Goal: Task Accomplishment & Management: Complete application form

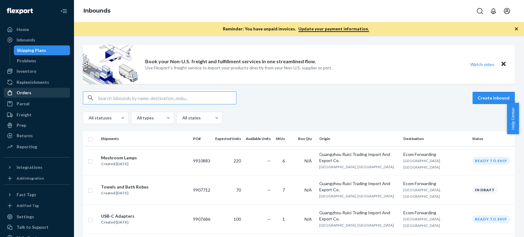
click at [20, 92] on div "Orders" at bounding box center [24, 93] width 15 height 6
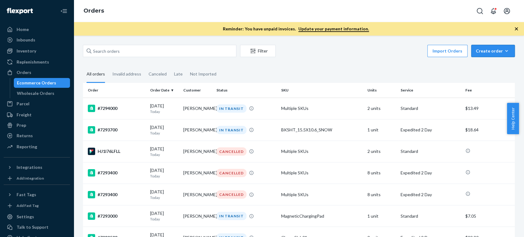
click at [481, 51] on div "Create order" at bounding box center [493, 51] width 34 height 6
click at [484, 66] on span "Ecommerce order" at bounding box center [496, 66] width 38 height 4
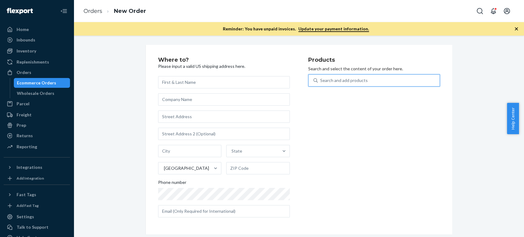
click at [326, 79] on div "Search and add products" at bounding box center [344, 80] width 48 height 6
click at [321, 79] on input "0 results available. Use Up and Down to choose options, press Enter to select t…" at bounding box center [320, 80] width 1 height 6
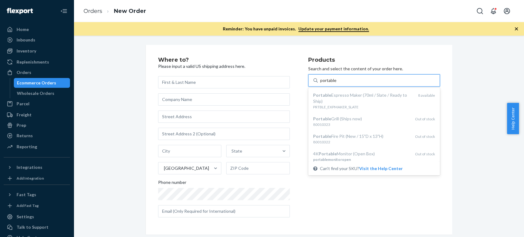
type input "portable"
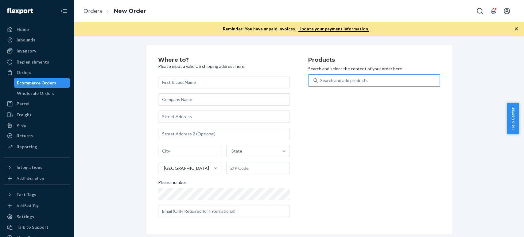
click at [342, 199] on div "Products Search and select the content of your order here. Search and add produ…" at bounding box center [374, 139] width 132 height 165
click at [169, 83] on input "text" at bounding box center [224, 82] width 132 height 12
paste input "[PERSON_NAME]"
type input "[PERSON_NAME]"
click at [174, 116] on input "text" at bounding box center [224, 116] width 132 height 12
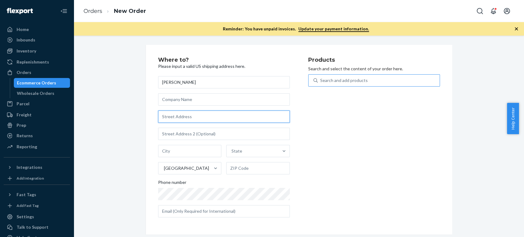
paste input "[STREET_ADDRESS][PERSON_NAME] #[GEOGRAPHIC_DATA]"
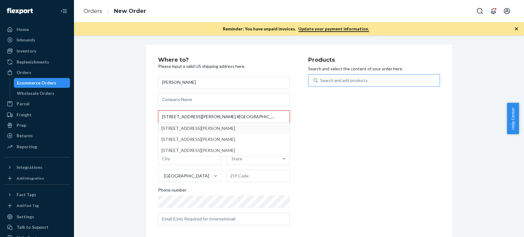
type input "[STREET_ADDRESS][PERSON_NAME] #[GEOGRAPHIC_DATA]"
type input "[GEOGRAPHIC_DATA]"
type input "60640"
type input "[STREET_ADDRESS][PERSON_NAME]"
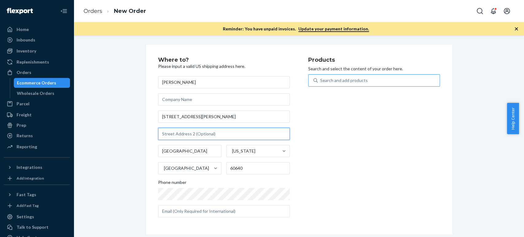
click at [187, 133] on input "text" at bounding box center [224, 134] width 132 height 12
paste input "#GDN"
type input "#GDN"
click at [316, 174] on div "Products Search and select the content of your order here. Search and add produ…" at bounding box center [374, 139] width 132 height 165
click at [348, 80] on div "Search and add products" at bounding box center [344, 80] width 48 height 6
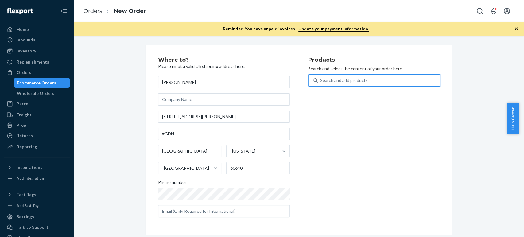
click at [321, 80] on input "0 results available. Use Up and Down to choose options, press Enter to select t…" at bounding box center [320, 80] width 1 height 6
type input "porta"
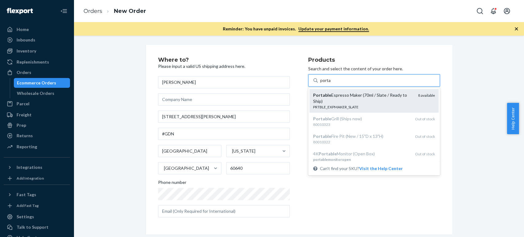
click at [338, 95] on div "Portable Espresso Maker (70ml / Slate / Ready to Ship)" at bounding box center [363, 98] width 100 height 12
click at [331, 83] on input "porta" at bounding box center [325, 80] width 11 height 6
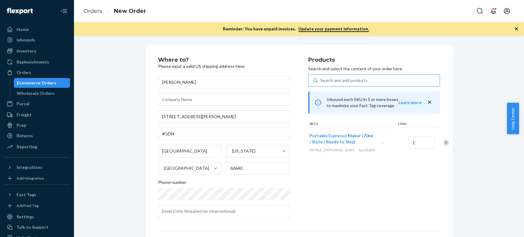
drag, startPoint x: 358, startPoint y: 134, endPoint x: 310, endPoint y: 172, distance: 61.5
click at [310, 172] on div "Products Search and select the content of your order here. Search and add produ…" at bounding box center [374, 139] width 132 height 165
click at [335, 78] on div "Search and add products" at bounding box center [344, 80] width 48 height 6
click at [321, 78] on input "Search and add products" at bounding box center [320, 80] width 1 height 6
paste input "thai oolong tea"
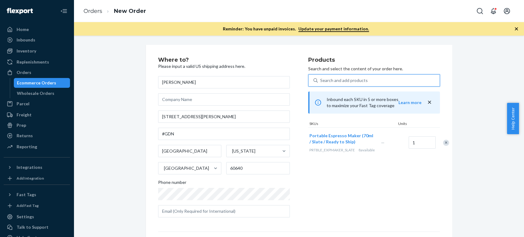
type input "thai oolong tea"
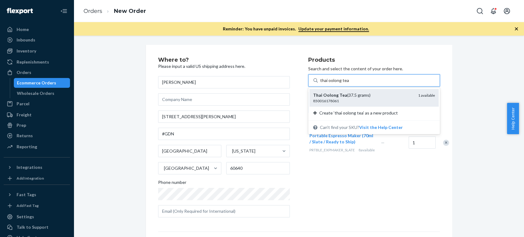
click at [319, 97] on div "Thai Oolong Tea (37.5 grams)" at bounding box center [363, 95] width 100 height 6
click at [320, 83] on input "thai oolong tea" at bounding box center [334, 80] width 29 height 6
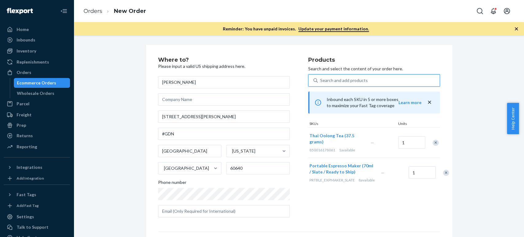
click at [340, 78] on div "Search and add products" at bounding box center [344, 80] width 48 height 6
click at [321, 78] on input "0 results available. Use Up and Down to choose options, press Enter to select t…" at bounding box center [320, 80] width 1 height 6
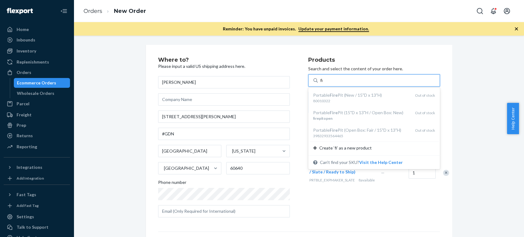
type input "f"
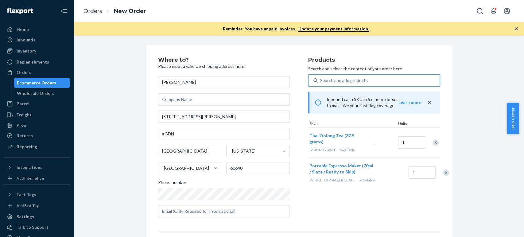
click at [329, 78] on div "Search and add products" at bounding box center [344, 80] width 48 height 6
click at [321, 78] on input "0 results available. Select is focused ,type to refine list, press Down to open…" at bounding box center [320, 80] width 1 height 6
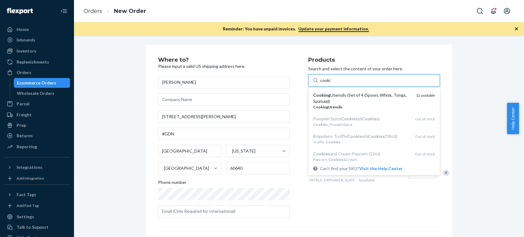
type input "cooki"
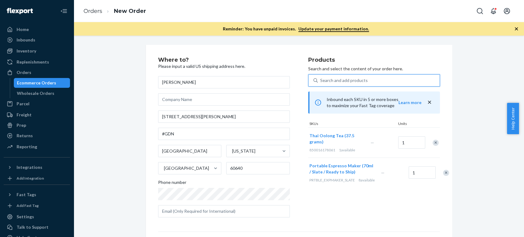
click at [353, 78] on div "Search and add products" at bounding box center [344, 80] width 48 height 6
click at [321, 78] on input "0 results available. Select is focused ,type to refine list, press Down to open…" at bounding box center [320, 80] width 1 height 6
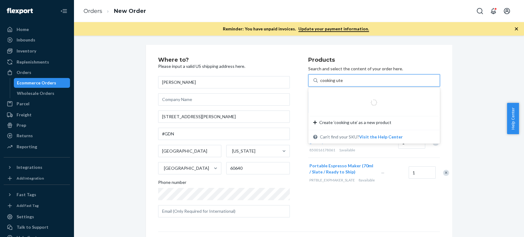
type input "cooking utens"
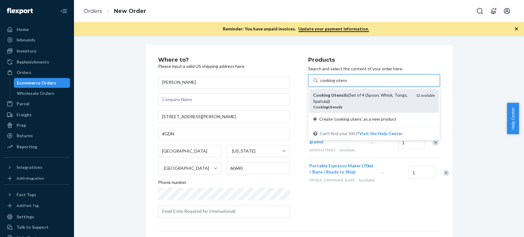
click at [340, 93] on em "Utensils" at bounding box center [339, 94] width 17 height 5
click at [340, 83] on input "cooking utens" at bounding box center [333, 80] width 27 height 6
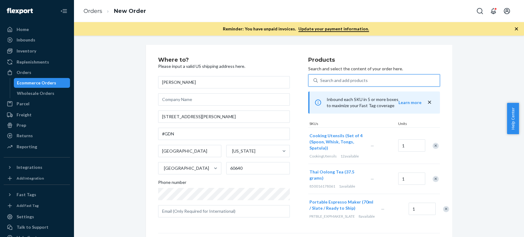
click at [336, 83] on div "Search and add products" at bounding box center [344, 80] width 48 height 6
click at [321, 83] on input "0 results available. Use Up and Down to choose options, press Enter to select t…" at bounding box center [320, 80] width 1 height 6
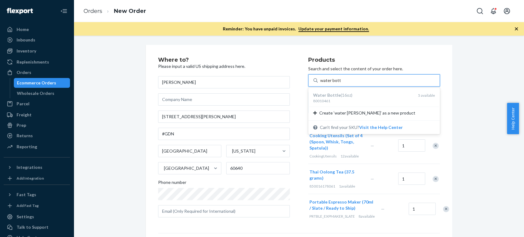
type input "water bottle"
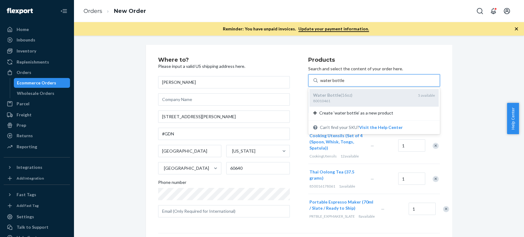
click at [332, 92] on em "Bottle" at bounding box center [334, 94] width 14 height 5
click at [332, 83] on input "water bottle" at bounding box center [332, 80] width 24 height 6
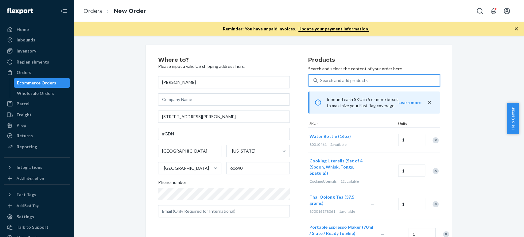
click at [326, 80] on div "Search and add products" at bounding box center [344, 80] width 48 height 6
click at [321, 80] on input "0 results available. Select is focused ,type to refine list, press Down to open…" at bounding box center [320, 80] width 1 height 6
paste input "[US_STATE] almond flour"
type input "[US_STATE] almond flour"
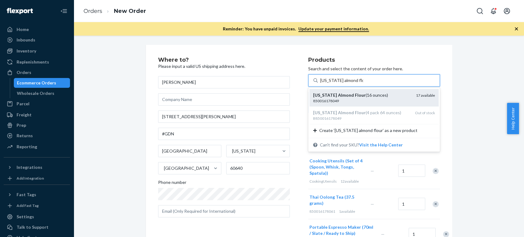
click at [321, 95] on em "[US_STATE]" at bounding box center [325, 94] width 24 height 5
click at [321, 83] on input "[US_STATE] almond flour" at bounding box center [341, 80] width 43 height 6
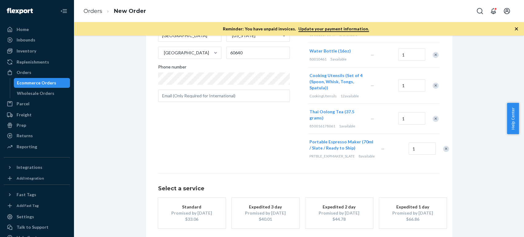
scroll to position [155, 0]
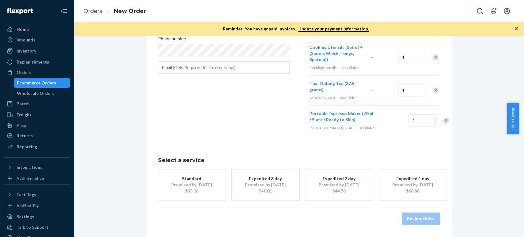
click at [187, 185] on div "Promised by [DATE]" at bounding box center [191, 185] width 49 height 6
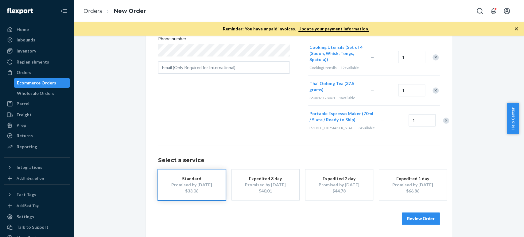
click at [415, 216] on button "Review Order" at bounding box center [421, 218] width 38 height 12
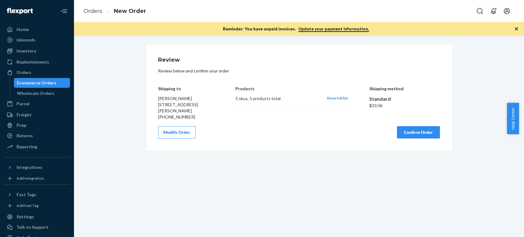
scroll to position [0, 0]
drag, startPoint x: 303, startPoint y: 152, endPoint x: 308, endPoint y: 149, distance: 5.9
click at [303, 150] on div "Review Review below and confirm your order Shipping to [PERSON_NAME] [STREET_AD…" at bounding box center [299, 98] width 306 height 106
click at [411, 138] on button "Confirm Order" at bounding box center [418, 132] width 43 height 12
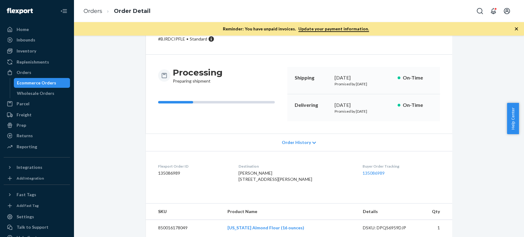
scroll to position [68, 0]
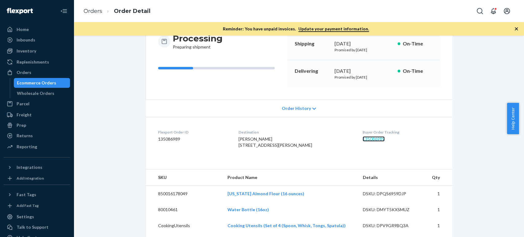
click at [364, 138] on link "135086989" at bounding box center [373, 138] width 22 height 5
